Goal: Information Seeking & Learning: Learn about a topic

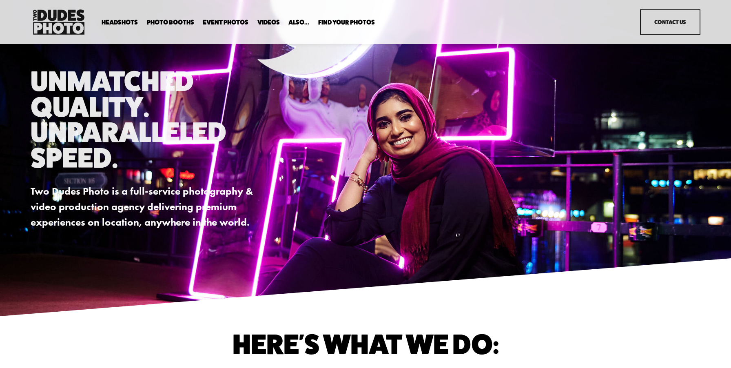
click at [0, 0] on span "Party Booth" at bounding box center [0, 0] width 0 height 0
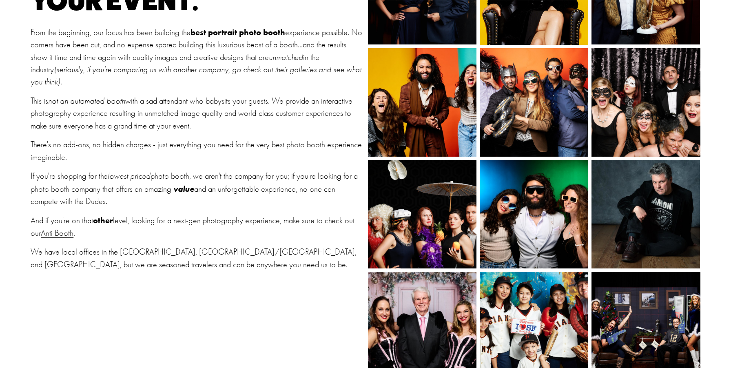
scroll to position [259, 0]
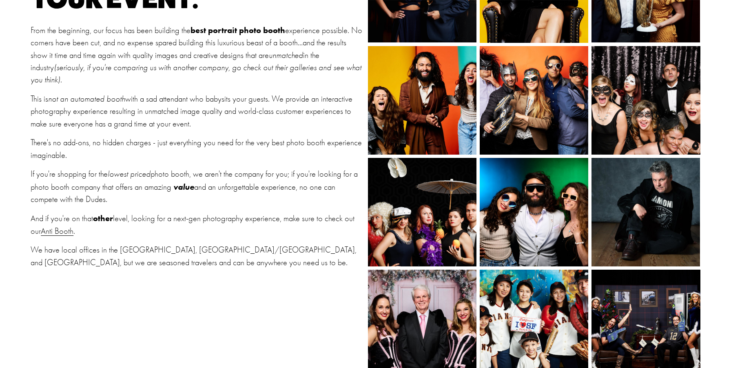
click at [64, 226] on link "Anti Booth" at bounding box center [57, 230] width 33 height 9
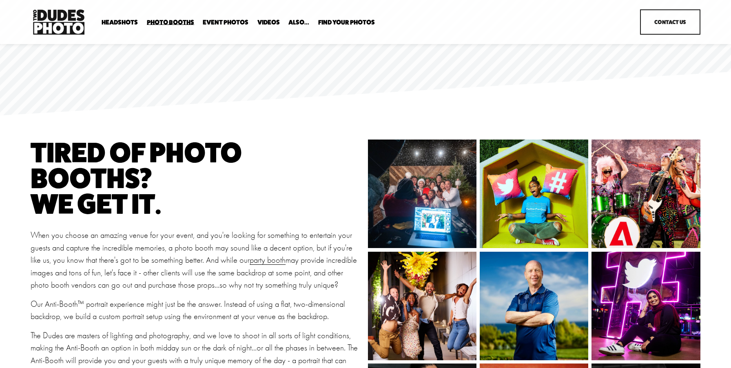
scroll to position [110, 0]
click at [0, 0] on span "Expo Headshots" at bounding box center [0, 0] width 0 height 0
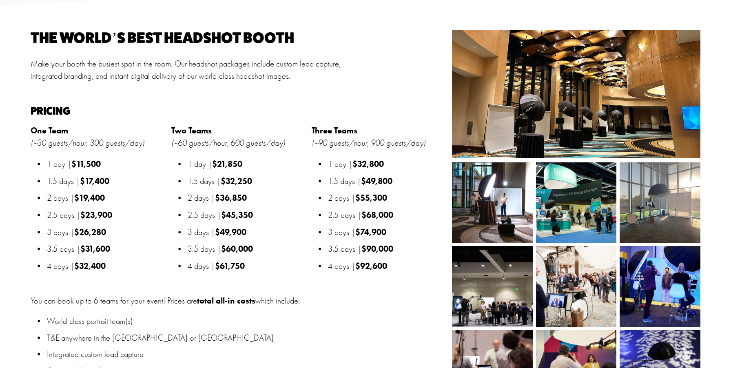
scroll to position [894, 0]
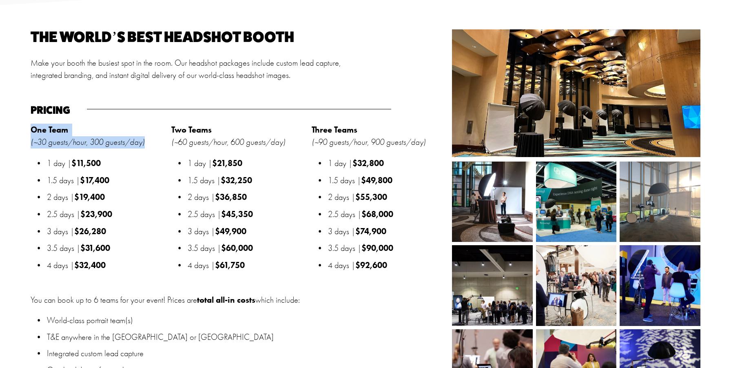
drag, startPoint x: 32, startPoint y: 129, endPoint x: 144, endPoint y: 142, distance: 112.5
click at [144, 142] on p "One Team (~30 guests/hour, 300 guests/day)" at bounding box center [99, 136] width 136 height 25
copy p "One Team (~30 guests/hour, 300 guests/day)"
